Goal: Task Accomplishment & Management: Manage account settings

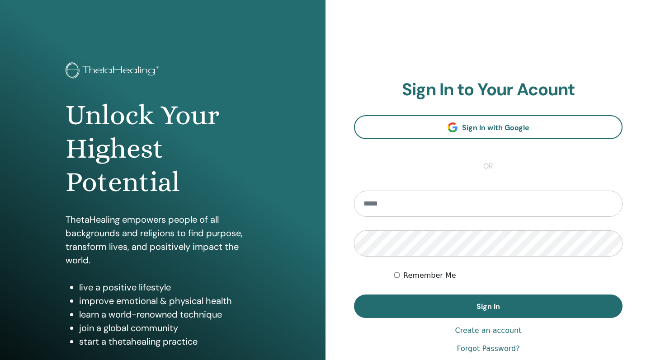
type input "**********"
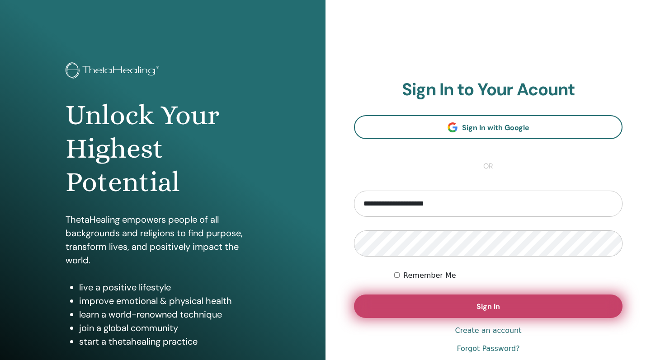
click at [468, 304] on button "Sign In" at bounding box center [488, 307] width 268 height 24
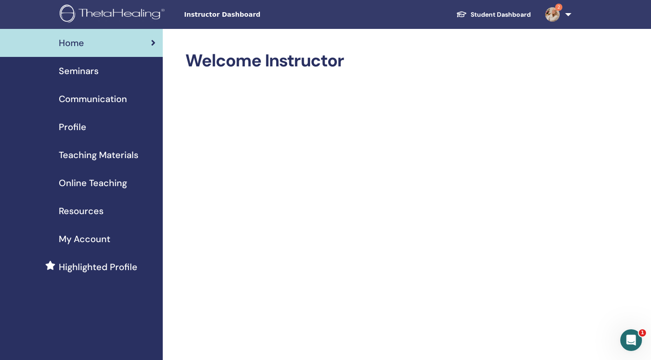
click at [84, 72] on span "Seminars" at bounding box center [79, 71] width 40 height 14
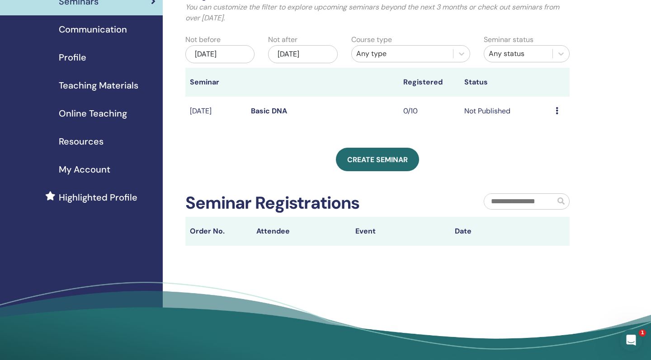
click at [310, 235] on th "Attendee" at bounding box center [301, 231] width 99 height 29
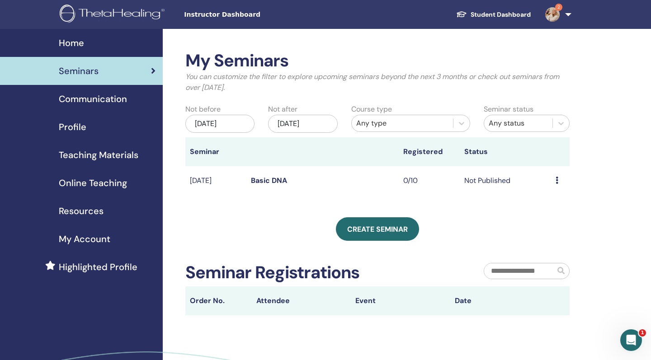
click at [93, 241] on span "My Account" at bounding box center [85, 239] width 52 height 14
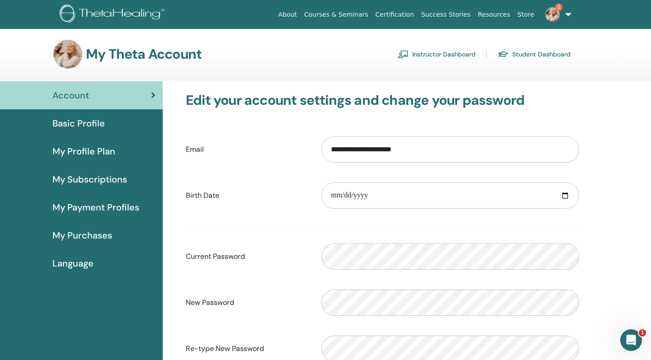
click at [464, 49] on link "Instructor Dashboard" at bounding box center [437, 54] width 78 height 14
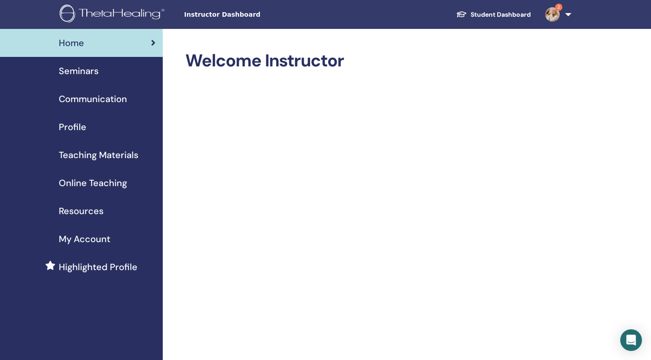
click at [90, 213] on span "Resources" at bounding box center [81, 211] width 45 height 14
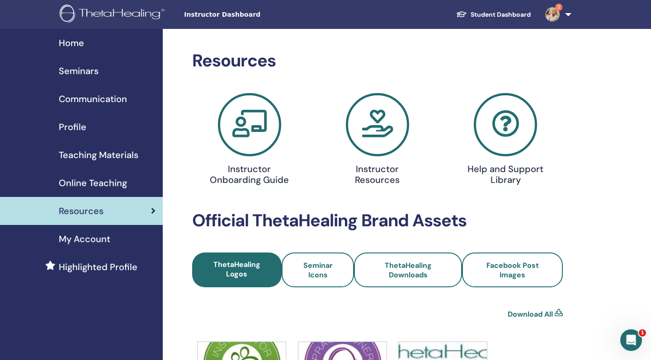
click at [83, 130] on span "Profile" at bounding box center [73, 127] width 28 height 14
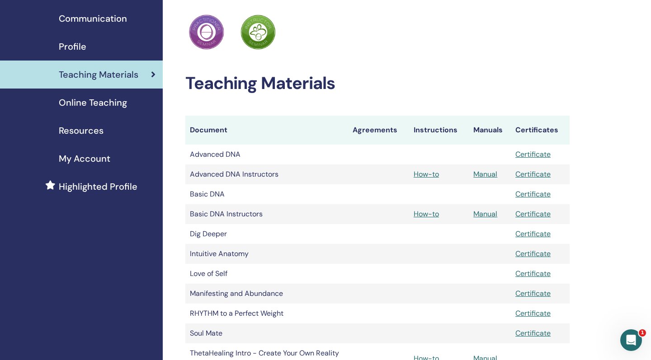
scroll to position [98, 0]
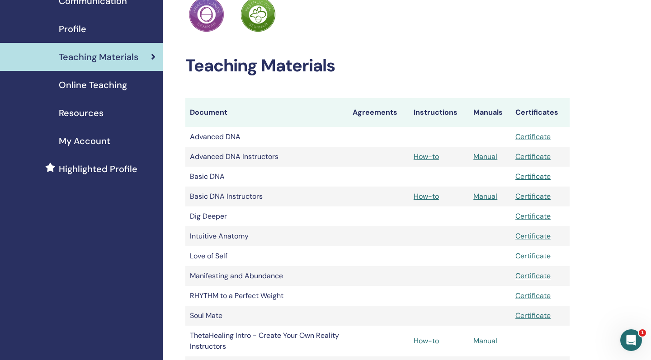
click at [543, 158] on link "Certificate" at bounding box center [532, 156] width 35 height 9
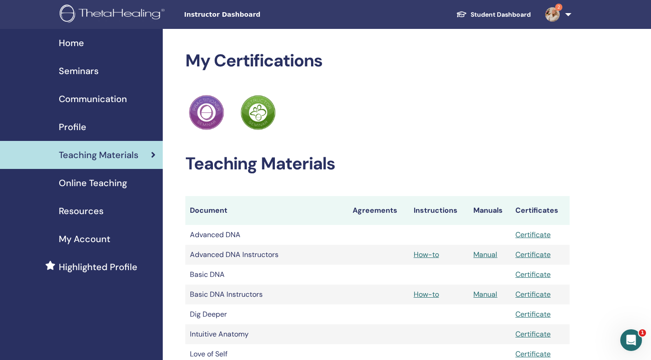
scroll to position [0, 0]
click at [70, 42] on span "Home" at bounding box center [71, 43] width 25 height 14
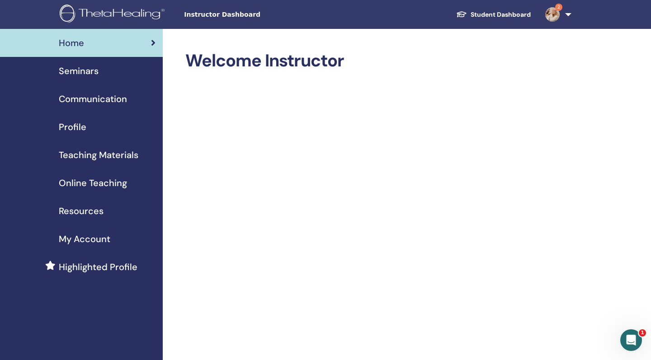
click at [557, 14] on img at bounding box center [552, 14] width 14 height 14
